Goal: Task Accomplishment & Management: Complete application form

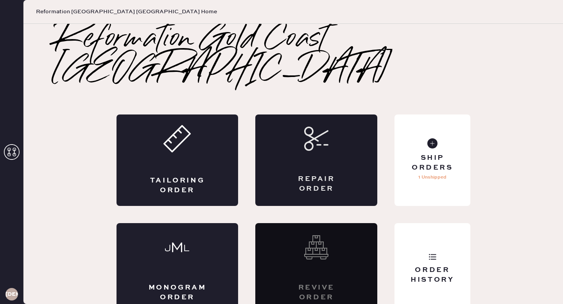
click at [343, 118] on div "Repair Order" at bounding box center [316, 160] width 122 height 91
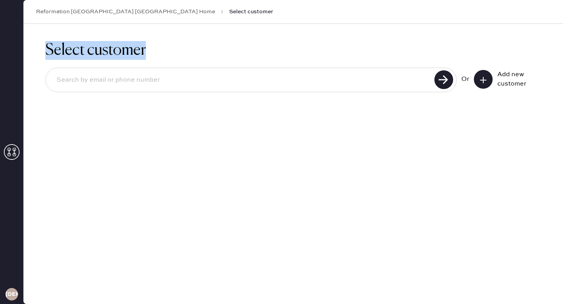
drag, startPoint x: 49, startPoint y: 45, endPoint x: 177, endPoint y: 45, distance: 128.2
click at [178, 45] on h1 "Select customer" at bounding box center [293, 50] width 496 height 19
click at [163, 45] on h1 "Select customer" at bounding box center [293, 50] width 496 height 19
click at [133, 55] on h1 "Select customer" at bounding box center [293, 50] width 496 height 19
drag, startPoint x: 144, startPoint y: 56, endPoint x: 54, endPoint y: 56, distance: 89.9
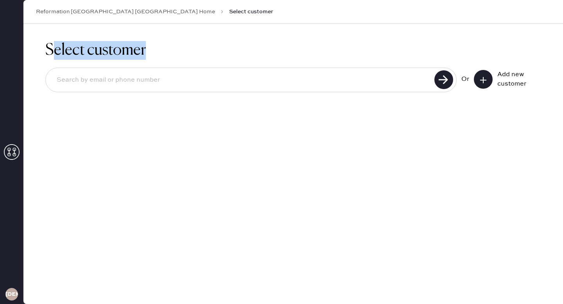
click at [54, 57] on h1 "Select customer" at bounding box center [293, 50] width 496 height 19
click at [53, 56] on h1 "Select customer" at bounding box center [293, 50] width 496 height 19
drag, startPoint x: 41, startPoint y: 47, endPoint x: 175, endPoint y: 45, distance: 133.7
click at [175, 45] on div "Select customer Or Add new customer" at bounding box center [293, 71] width 540 height 95
click at [156, 50] on h1 "Select customer" at bounding box center [293, 50] width 496 height 19
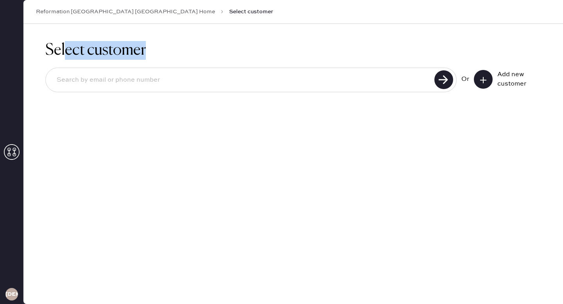
drag, startPoint x: 151, startPoint y: 51, endPoint x: 65, endPoint y: 53, distance: 86.4
click at [65, 54] on h1 "Select customer" at bounding box center [293, 50] width 496 height 19
click at [65, 53] on h1 "Select customer" at bounding box center [293, 50] width 496 height 19
drag, startPoint x: 44, startPoint y: 52, endPoint x: 199, endPoint y: 58, distance: 155.7
click at [199, 58] on div "Select customer Or Add new customer" at bounding box center [293, 71] width 540 height 95
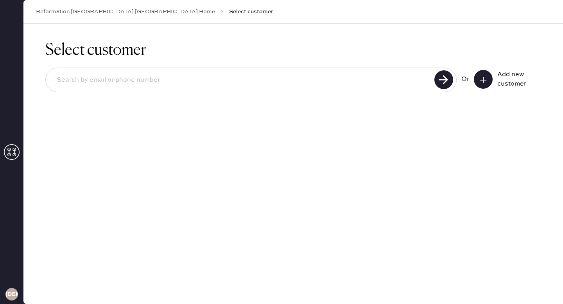
click at [179, 58] on h1 "Select customer" at bounding box center [293, 50] width 496 height 19
drag, startPoint x: 154, startPoint y: 54, endPoint x: 47, endPoint y: 52, distance: 107.1
click at [47, 52] on h1 "Select customer" at bounding box center [293, 50] width 496 height 19
drag, startPoint x: 47, startPoint y: 48, endPoint x: 165, endPoint y: 49, distance: 118.1
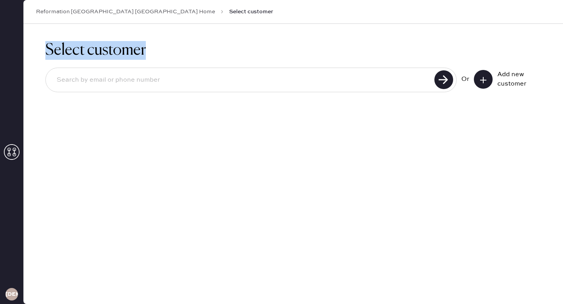
click at [166, 50] on h1 "Select customer" at bounding box center [293, 50] width 496 height 19
click at [165, 49] on h1 "Select customer" at bounding box center [293, 50] width 496 height 19
drag, startPoint x: 147, startPoint y: 49, endPoint x: 49, endPoint y: 50, distance: 97.7
click at [49, 50] on h1 "Select customer" at bounding box center [293, 50] width 496 height 19
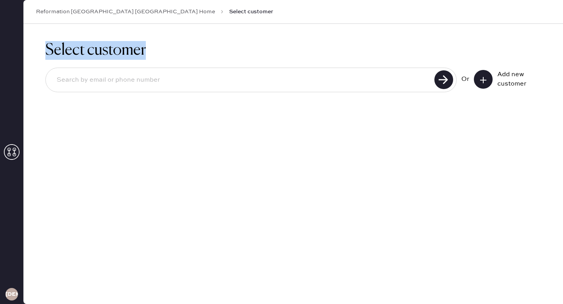
drag, startPoint x: 48, startPoint y: 47, endPoint x: 181, endPoint y: 54, distance: 133.1
click at [182, 54] on h1 "Select customer" at bounding box center [293, 50] width 496 height 19
click at [133, 36] on div "Select customer Or Add new customer" at bounding box center [293, 71] width 540 height 95
